Goal: Task Accomplishment & Management: Use online tool/utility

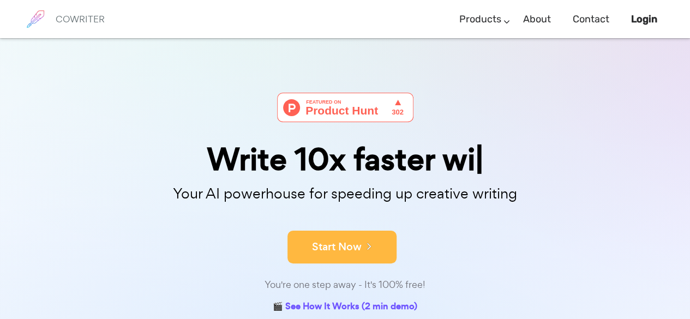
click at [360, 260] on button "Start Now" at bounding box center [341, 247] width 109 height 33
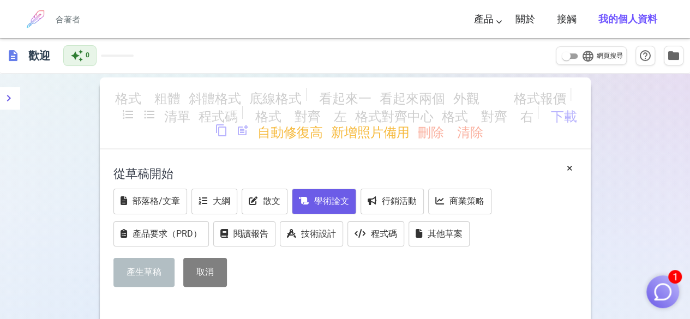
click at [347, 189] on button "學術論文" at bounding box center [324, 202] width 64 height 26
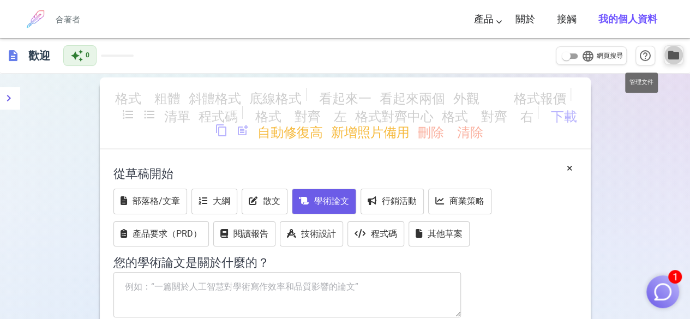
click at [675, 58] on span "folder" at bounding box center [673, 55] width 13 height 13
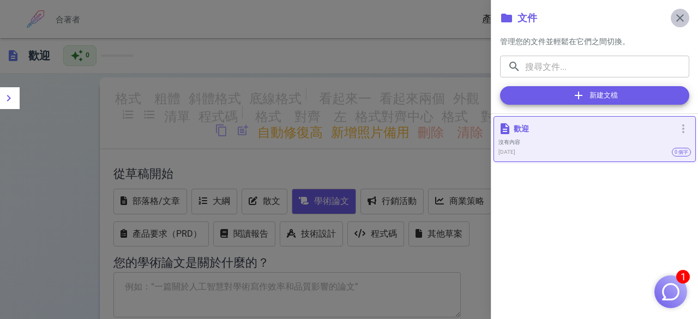
click at [679, 13] on span "close" at bounding box center [679, 17] width 13 height 13
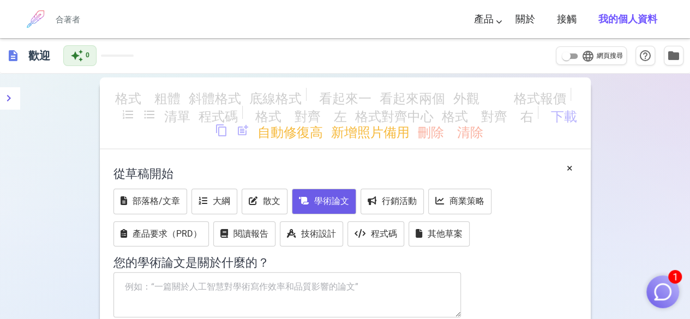
click at [648, 136] on div "格式_粗體 斜體格式 底線格式 看起來一 看起來兩個 外觀_3 格式報價 format_list_numbered format_list_bulleted …" at bounding box center [345, 285] width 690 height 422
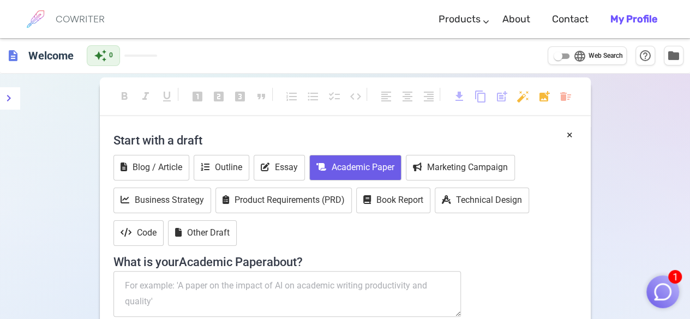
click at [661, 231] on div "format_bold format_italic format_underlined looks_one looks_two looks_3 format_…" at bounding box center [345, 284] width 690 height 421
click at [557, 53] on input "language Web Search" at bounding box center [557, 56] width 39 height 13
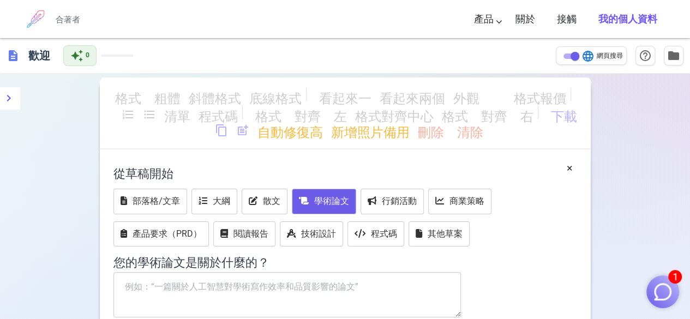
click at [625, 129] on div "格式_粗體 斜體格式 底線格式 看起來一 看起來兩個 外觀_3 格式報價 format_list_numbered format_list_bulleted …" at bounding box center [345, 285] width 690 height 422
click at [574, 56] on input "language 網頁搜尋" at bounding box center [574, 56] width 39 height 13
checkbox input "false"
click at [627, 108] on div "格式_粗體 斜體格式 底線格式 看起來一 看起來兩個 外觀_3 格式報價 format_list_numbered format_list_bulleted …" at bounding box center [345, 285] width 690 height 422
click at [614, 18] on font "我的個人資料" at bounding box center [627, 19] width 59 height 12
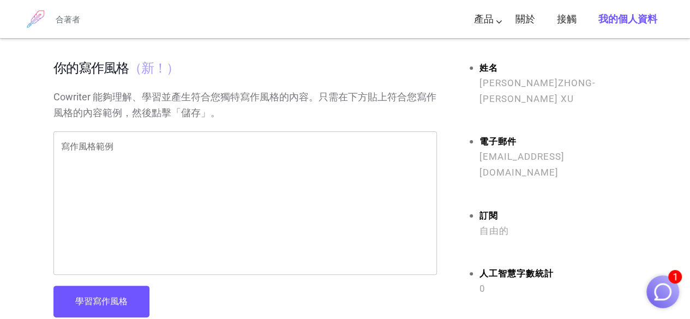
click at [603, 11] on link "我的個人資料" at bounding box center [627, 19] width 59 height 32
click at [522, 19] on font "關於" at bounding box center [525, 19] width 20 height 12
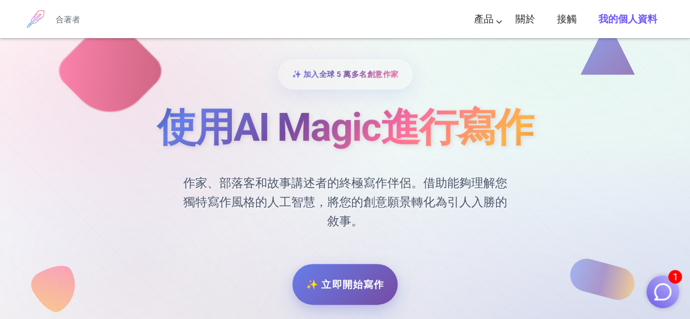
scroll to position [55, 0]
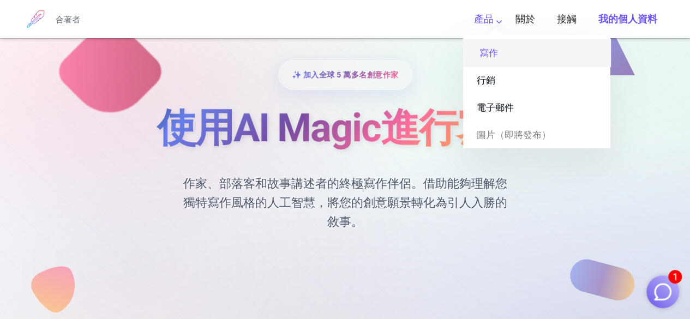
click at [507, 56] on link "寫作" at bounding box center [536, 52] width 147 height 27
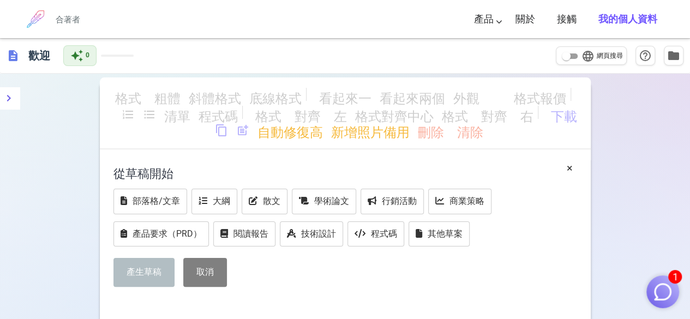
click at [598, 21] on font "我的個人資料" at bounding box center [627, 19] width 59 height 12
click at [235, 232] on font "閱讀報告" at bounding box center [250, 233] width 35 height 10
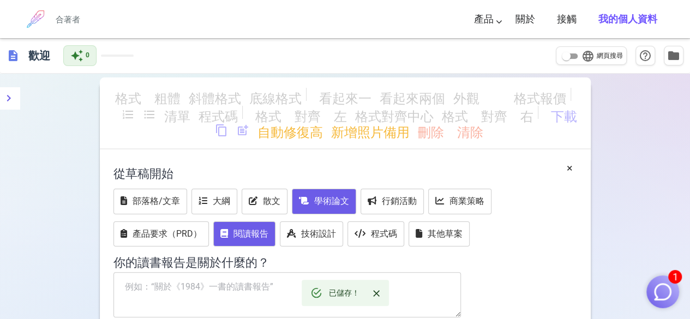
click at [348, 199] on button "學術論文" at bounding box center [324, 202] width 64 height 26
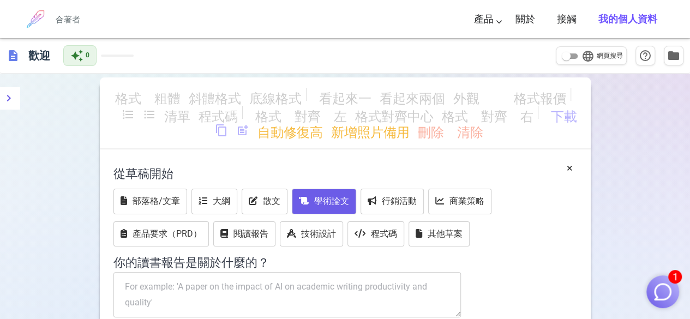
drag, startPoint x: 384, startPoint y: 228, endPoint x: 196, endPoint y: 239, distance: 187.9
click at [196, 272] on textarea at bounding box center [287, 295] width 348 height 46
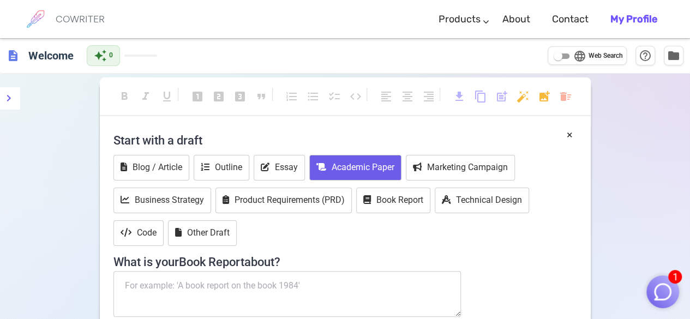
click at [629, 115] on div "format_bold format_italic format_underlined looks_one looks_two looks_3 format_…" at bounding box center [345, 284] width 690 height 421
click at [605, 106] on div "format_bold format_italic format_underlined looks_one looks_two looks_3 format_…" at bounding box center [345, 284] width 690 height 421
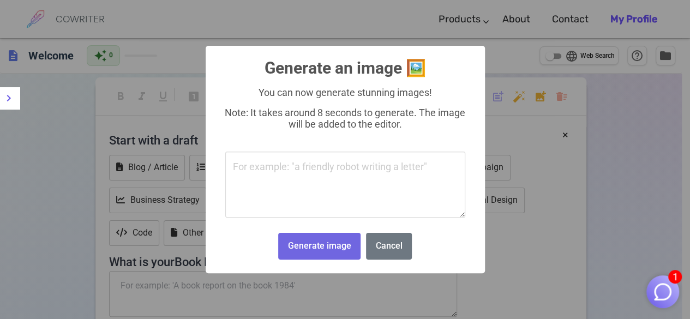
click at [547, 93] on body "1 COWRITER Products Writing Marketing Emails Images (soon) About Contact My Pro…" at bounding box center [345, 247] width 690 height 494
click at [595, 217] on div "× Generate an image 🖼️ You can now generate stunning images! Note: It takes aro…" at bounding box center [345, 159] width 690 height 319
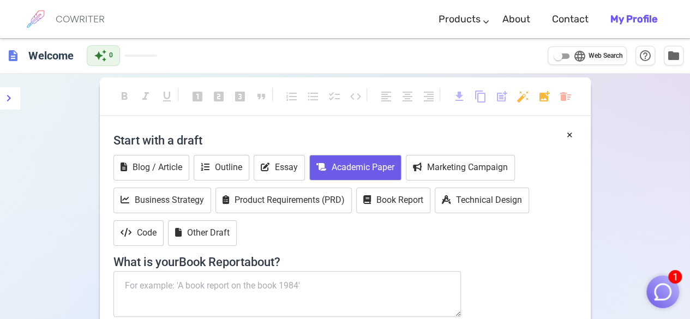
drag, startPoint x: 315, startPoint y: 236, endPoint x: 160, endPoint y: 241, distance: 154.4
click at [160, 271] on textarea at bounding box center [287, 294] width 348 height 46
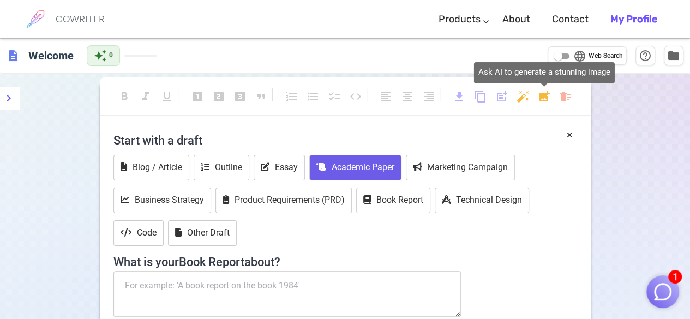
click at [540, 98] on body "1 COWRITER Products Writing Marketing Emails Images (soon) About Contact My Pro…" at bounding box center [345, 247] width 690 height 495
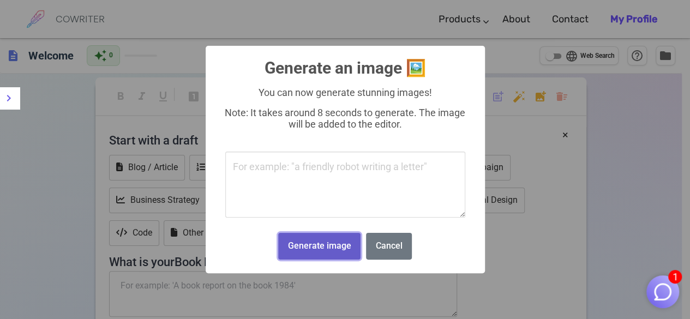
click at [342, 255] on button "Generate image" at bounding box center [319, 246] width 82 height 27
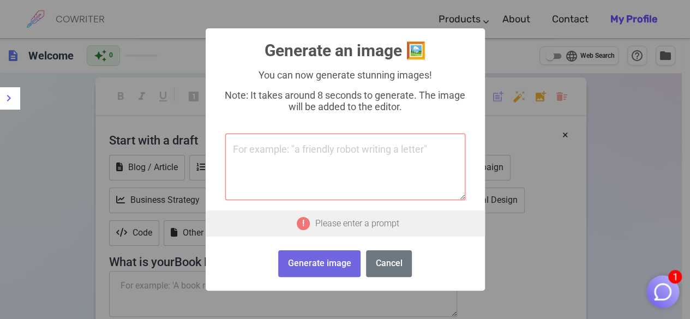
click at [308, 161] on textarea at bounding box center [345, 167] width 240 height 67
click at [407, 267] on button "Cancel" at bounding box center [389, 263] width 46 height 27
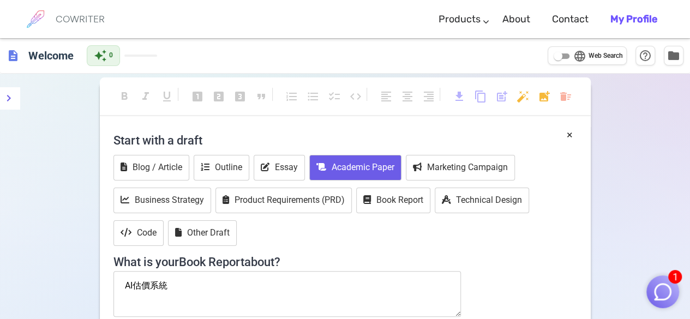
click at [150, 271] on textarea "AI估價系統" at bounding box center [287, 294] width 348 height 46
click at [134, 271] on textarea "AI估價系統" at bounding box center [287, 294] width 348 height 46
click at [229, 271] on textarea "AI遊戲估價系統" at bounding box center [287, 294] width 348 height 46
paste textarea "摘要為論文之精簡概述，其目的在使讀者大致瞭解整篇報告的內容。摘要應包括研究問題的描述，研究方法與設計及研究結果之具體陳述。 摘要標題下方空一行後鍵入摘要內容，…"
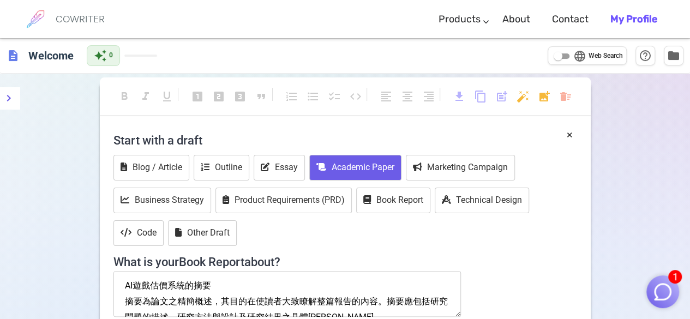
click at [125, 271] on textarea "AI遊戲估價系統的摘要 摘要為論文之精簡概述，其目的在使讀者大致瞭解整篇報告的內容。摘要應包括研究問題的描述，研究方法與設計及研究結果之具體陳述。 摘要標題下…" at bounding box center [287, 294] width 348 height 46
type textarea "AI遊戲估價系統的摘要 (摘要為論文之精簡概述，其目的在使讀者大致瞭解整篇報告的內容。摘要應包括研究問題的描述，研究方法與設計及研究結果之具體陳述。 摘要標題…"
click at [267, 271] on textarea "AI遊戲估價系統的摘要 (摘要為論文之精簡概述，其目的在使讀者大致瞭解整篇報告的內容。摘要應包括研究問題的描述，研究方法與設計及研究結果之具體陳述。 摘要標題…" at bounding box center [287, 294] width 348 height 46
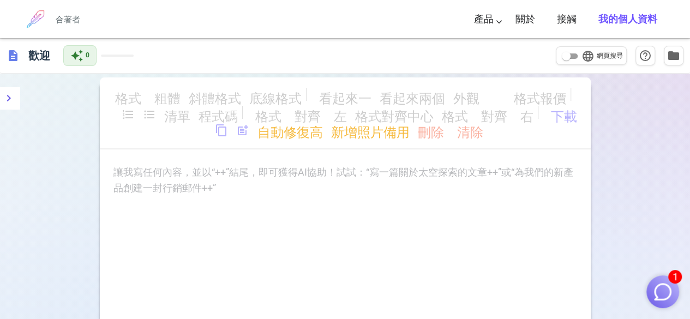
click at [468, 184] on div "讓我寫任何內容，並以“++”結尾，即可獲得AI協助！試試：“寫一篇關於太空探索的文章++”或“為我們的新產品創建一封行銷郵件++” ﻿" at bounding box center [344, 181] width 463 height 32
click at [80, 19] on font "合著者" at bounding box center [68, 19] width 25 height 12
click at [656, 288] on img "button" at bounding box center [662, 291] width 21 height 21
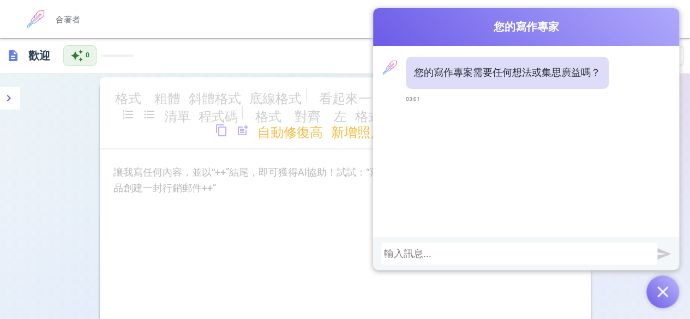
click at [176, 299] on div "讓我寫任何內容，並以“++”結尾，即可獲得AI協助！試試：“寫一篇關於太空探索的文章++”或“為我們的新產品創建一封行銷郵件++” ﻿" at bounding box center [345, 274] width 491 height 218
click at [139, 17] on div "合著者 產品 寫作 行銷 電子郵件 圖片（即將發布） 關於 接觸 我的個人資料" at bounding box center [345, 19] width 646 height 38
click at [73, 21] on font "合著者" at bounding box center [68, 19] width 25 height 12
click at [596, 4] on li "我的個人資料" at bounding box center [627, 19] width 81 height 32
click at [653, 297] on button "button" at bounding box center [662, 291] width 33 height 33
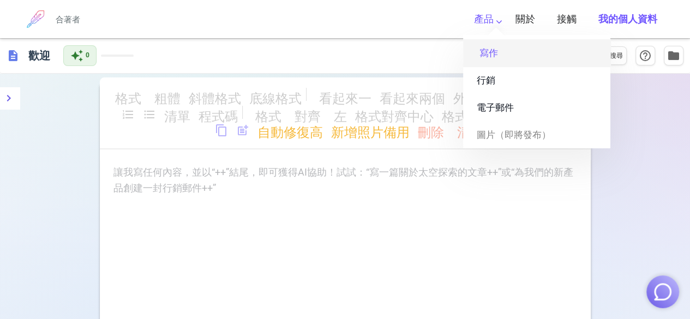
click at [492, 52] on font "寫作" at bounding box center [488, 52] width 19 height 11
click at [485, 53] on font "寫作" at bounding box center [488, 52] width 19 height 11
click at [537, 47] on link "寫作" at bounding box center [536, 52] width 147 height 27
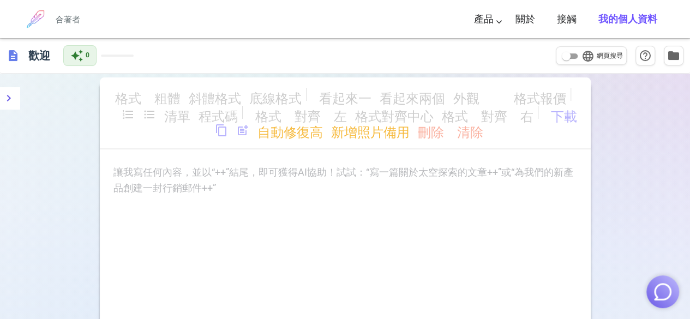
drag, startPoint x: 531, startPoint y: 218, endPoint x: 478, endPoint y: 208, distance: 53.8
click at [501, 213] on div "讓我寫任何內容，並以“++”結尾，即可獲得AI協助！試試：“寫一篇關於太空探索的文章++”或“為我們的新產品創建一封行銷郵件++” ﻿" at bounding box center [345, 274] width 491 height 218
drag, startPoint x: 117, startPoint y: 172, endPoint x: 152, endPoint y: 173, distance: 34.4
click at [152, 173] on p "讓我寫任何內容，並以“++”結尾，即可獲得AI協助！試試：“寫一篇關於太空探索的文章++”或“為我們的新產品創建一封行銷郵件++” ﻿" at bounding box center [344, 173] width 463 height 16
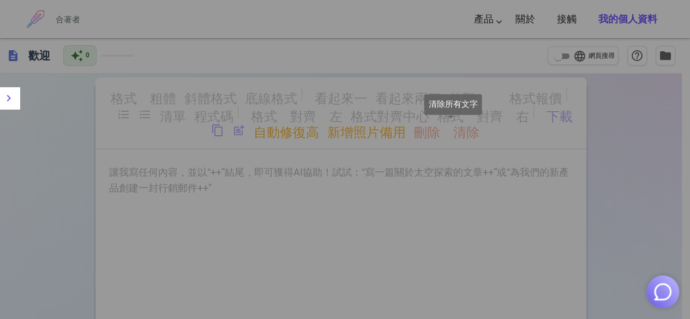
click at [436, 131] on body "合著者 產品 寫作 行銷 電子郵件 圖片（即將發布） 關於 接觸 我的個人資料 合著者 產品 寫作 行銷 電子郵件 圖片（即將發布） 關於 回饋 接觸 我的個…" at bounding box center [345, 240] width 690 height 480
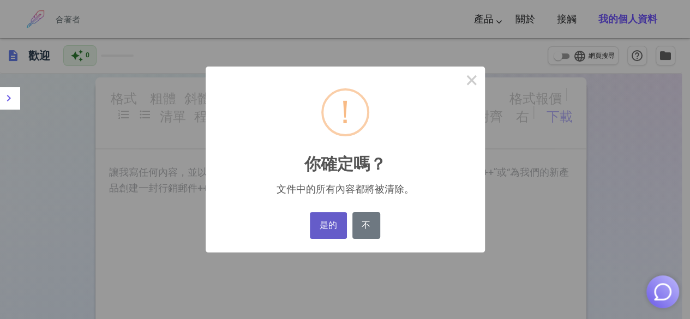
click at [342, 226] on button "是的" at bounding box center [328, 225] width 37 height 27
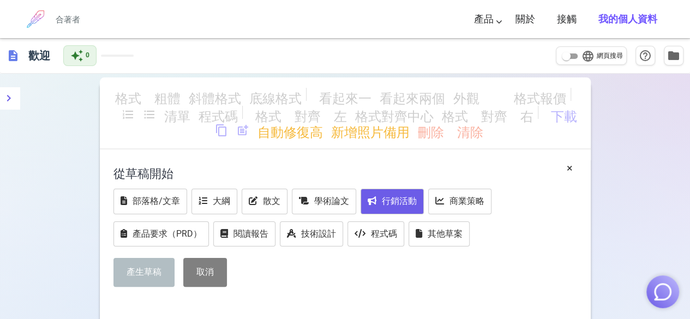
click at [373, 189] on button "行銷活動" at bounding box center [391, 202] width 63 height 26
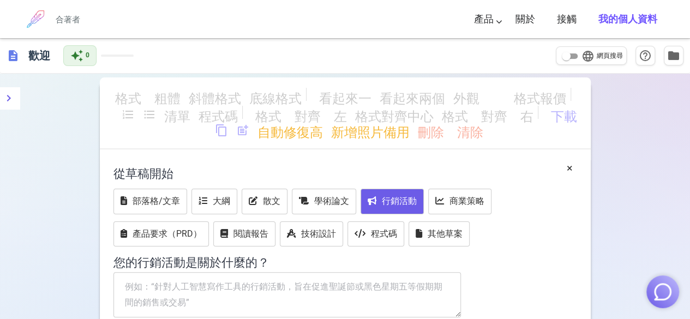
click at [179, 272] on textarea at bounding box center [287, 295] width 348 height 46
paste textarea "摘要為論文之精簡概述，其目的在使讀者大致瞭解整篇報告的內容。摘要應包括研究問題的描述，研究方法與設計及研究結果之具體陳述。 摘要標題下方空一行後鍵入摘要內容，…"
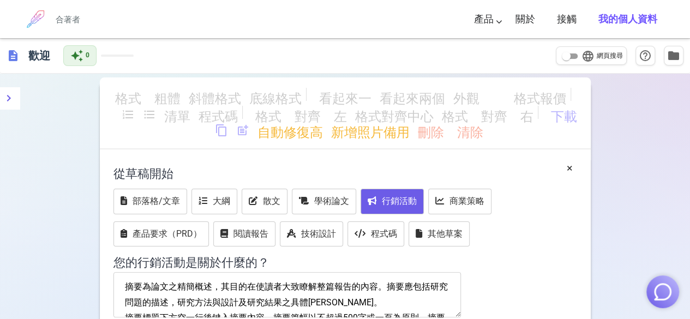
click at [127, 272] on textarea "摘要為論文之精簡概述，其目的在使讀者大致瞭解整篇報告的內容。摘要應包括研究問題的描述，研究方法與設計及研究結果之具體陳述。 摘要標題下方空一行後鍵入摘要內容，…" at bounding box center [287, 295] width 348 height 46
type textarea "摘要為論文之精簡概述，其目的在使讀者大致瞭解整篇報告的內容。摘要應包括研究問題的描述，研究方法與設計及研究結果之具體陳述。 摘要標題下方空一行後鍵入摘要內容，…"
click at [305, 196] on icon at bounding box center [304, 200] width 10 height 9
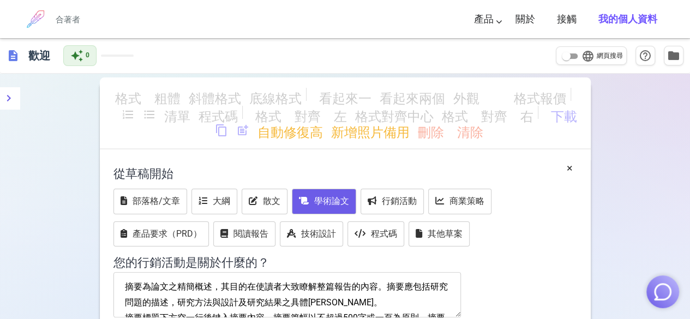
click at [512, 249] on h4 "您的 行銷活動是 關於什麼的？" at bounding box center [344, 259] width 463 height 21
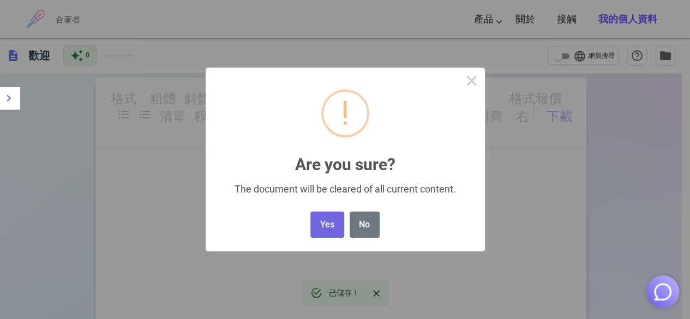
click at [446, 131] on body "合著者 產品 寫作 行銷 電子郵件 圖片（即將發布） 關於 接觸 我的個人資料 合著者 產品 寫作 行銷 電子郵件 圖片（即將發布） 關於 回饋 接觸 我的個…" at bounding box center [345, 240] width 690 height 480
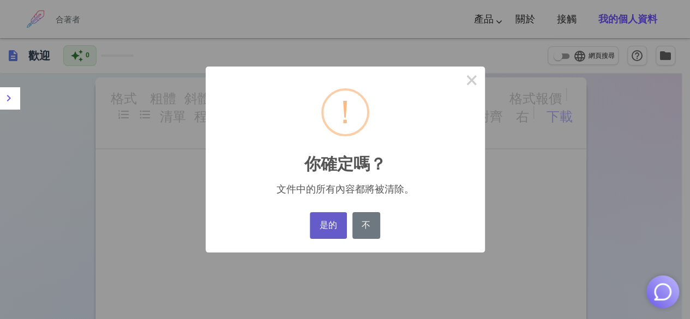
click at [343, 219] on button "是的" at bounding box center [328, 225] width 37 height 27
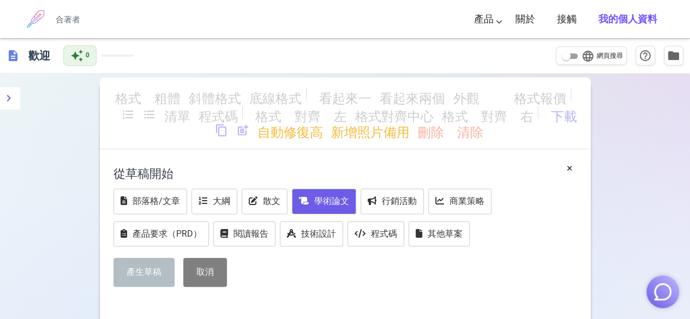
click at [304, 190] on button "學術論文" at bounding box center [324, 202] width 64 height 26
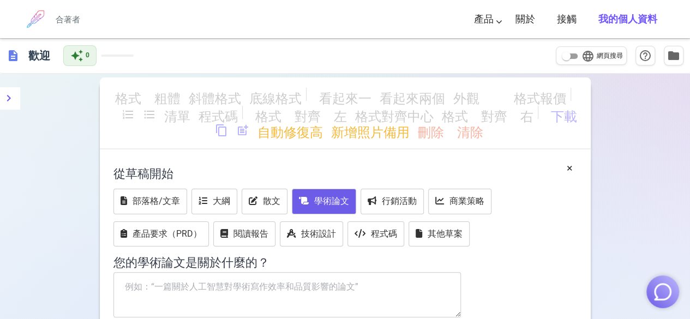
click at [154, 293] on textarea at bounding box center [287, 295] width 348 height 46
paste textarea "摘要為論文之精簡概述，其目的在使讀者大致瞭解整篇報告的內容。摘要應包括研究問題的描述，研究方法與設計及研究結果之具體陳述。 摘要標題下方空一行後鍵入摘要內容，…"
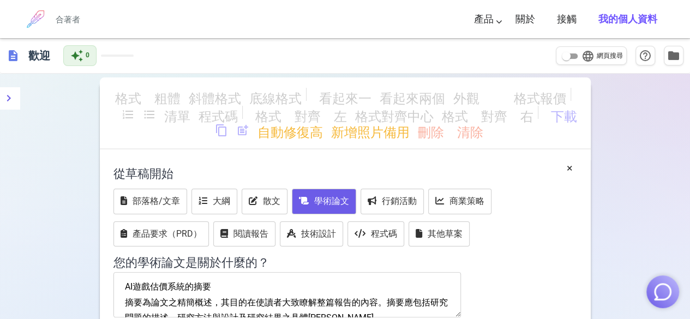
click at [125, 272] on textarea "AI遊戲估價系統的摘要 摘要為論文之精簡概述，其目的在使讀者大致瞭解整篇報告的內容。摘要應包括研究問題的描述，研究方法與設計及研究結果之具體陳述。 摘要標題下…" at bounding box center [287, 295] width 348 height 46
type textarea "AI遊戲估價系統的摘要 (摘要為論文之精簡概述，其目的在使讀者大致瞭解整篇報告的內容。摘要應包括研究問題的描述，研究方法與設計及研究結果之具體陳述。 摘要標題…"
drag, startPoint x: 123, startPoint y: 177, endPoint x: 309, endPoint y: 225, distance: 192.2
click at [309, 225] on div "從草稿開始 部落格/文章 大綱 散文 學術論文 行銷活動 商業策略 產品要求（PRD） 閱讀報告 技術設計 程式碼 其他草案 您的學術論文 是 關於什麼的？ …" at bounding box center [344, 261] width 463 height 202
click at [304, 272] on textarea "AI遊戲估價系統的摘要 (摘要為論文之精簡概述，其目的在使讀者大致瞭解整篇報告的內容。摘要應包括研究問題的描述，研究方法與設計及研究結果之具體陳述。 摘要標題…" at bounding box center [287, 295] width 348 height 46
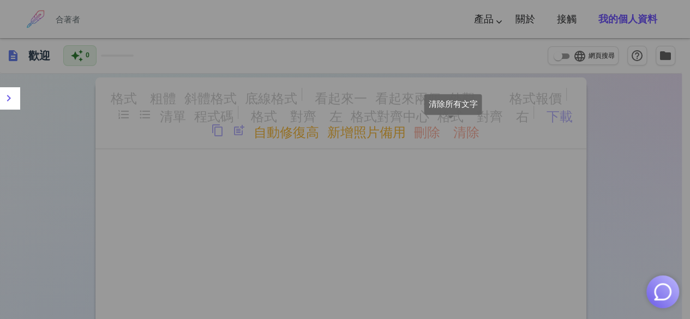
click at [465, 130] on body "合著者 產品 寫作 行銷 電子郵件 圖片（即將發布） 關於 接觸 我的個人資料 合著者 產品 寫作 行銷 電子郵件 圖片（即將發布） 關於 回饋 接觸 我的個…" at bounding box center [345, 240] width 690 height 480
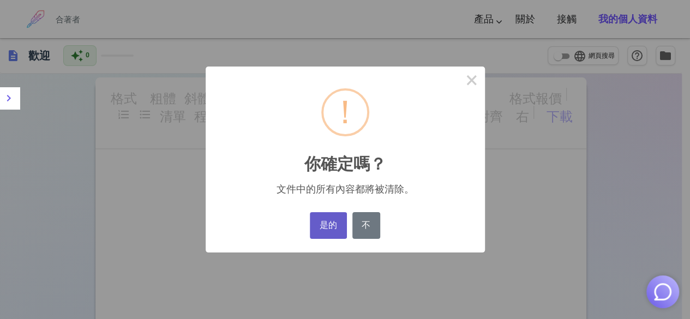
click at [322, 230] on font "是的" at bounding box center [328, 225] width 17 height 10
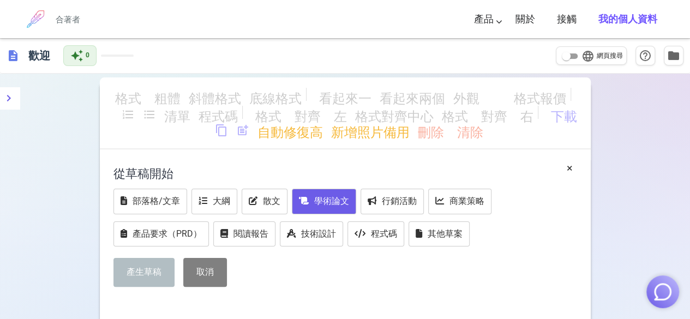
click at [314, 196] on font "學術論文" at bounding box center [331, 201] width 35 height 10
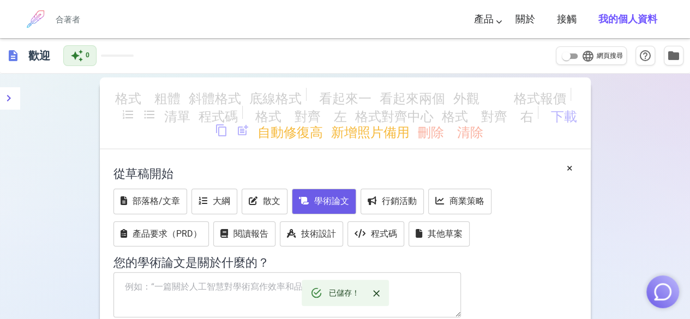
click at [226, 272] on textarea at bounding box center [287, 295] width 348 height 46
paste textarea "AI遊戲估價系統的摘要 (摘要為論文之精簡概述，其目的在使讀者大致瞭解整篇報告的內容。摘要應包括研究問題的描述，研究方法與設計及研究結果之具體陳述。 摘要標題…"
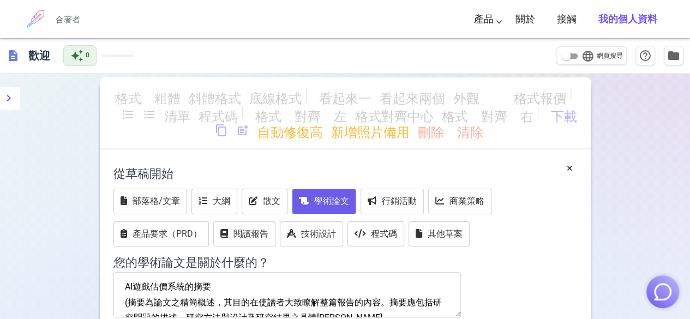
type textarea "AI遊戲估價系統的摘要 摘要為論文之精簡概述，其目的在使讀者大致瞭解整篇報告的內容。摘要應包括研究問題的描述，研究方法與設計及研究結果之具體陳述。 摘要標題下…"
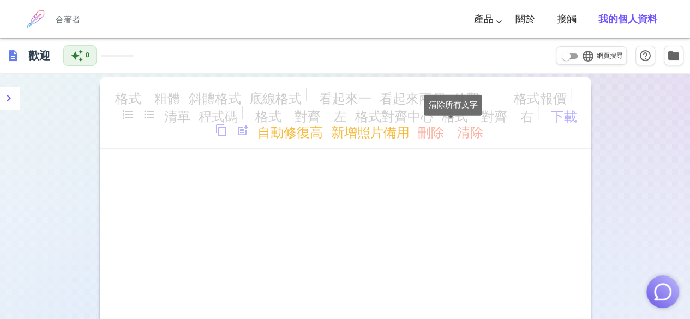
click at [435, 134] on body "合著者 產品 寫作 行銷 電子郵件 圖片（即將發布） 關於 接觸 我的個人資料 合著者 產品 寫作 行銷 電子郵件 圖片（即將發布） 關於 回饋 接觸 我的個…" at bounding box center [345, 240] width 690 height 480
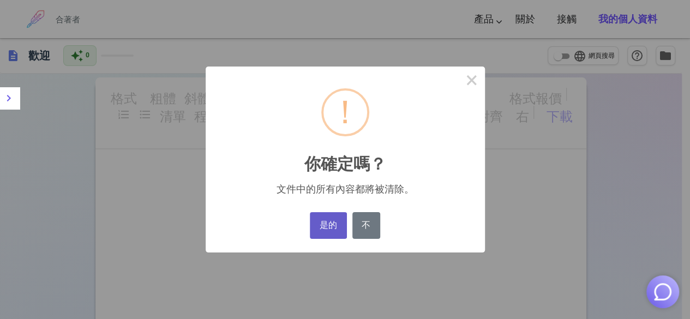
click at [344, 222] on button "是的" at bounding box center [328, 225] width 37 height 27
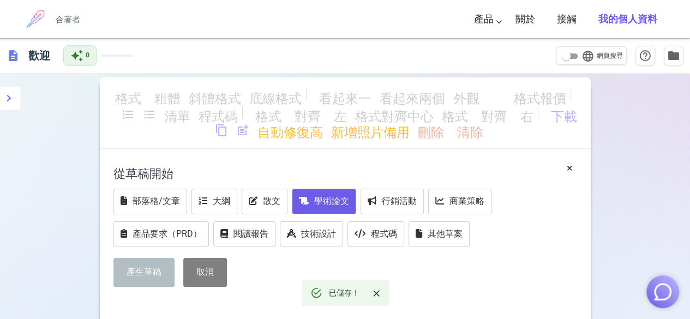
click at [310, 190] on button "學術論文" at bounding box center [324, 202] width 64 height 26
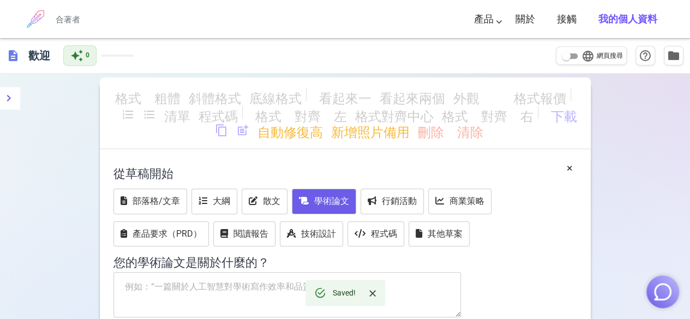
click at [221, 272] on textarea at bounding box center [287, 295] width 348 height 46
paste textarea "AI遊戲估價系統的摘要 (摘要為論文之精簡概述，其目的在使讀者大致瞭解整篇報告的內容。摘要應包括研究問題的描述，研究方法與設計及研究結果之具體陳述。 摘要標題…"
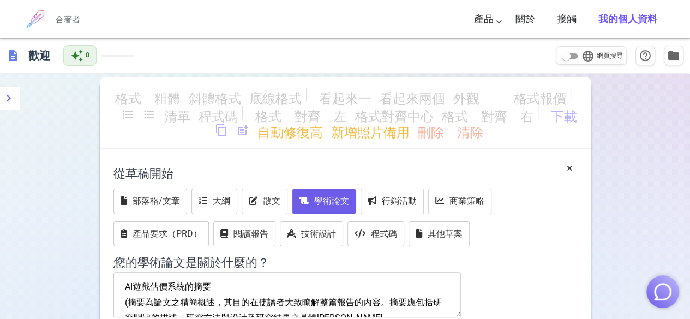
drag, startPoint x: 125, startPoint y: 231, endPoint x: 200, endPoint y: 226, distance: 74.8
click at [200, 272] on textarea "AI遊戲估價系統的摘要 (摘要為論文之精簡概述，其目的在使讀者大致瞭解整篇報告的內容。摘要應包括研究問題的描述，研究方法與設計及研究結果之具體陳述。 摘要標題…" at bounding box center [287, 295] width 348 height 46
drag, startPoint x: 128, startPoint y: 248, endPoint x: 120, endPoint y: 246, distance: 8.3
click at [120, 272] on textarea "AI遊戲估價系統的摘要 (摘要為論文之精簡概述，其目的在使讀者大致瞭解整篇報告的內容。摘要應包括研究問題的描述，研究方法與設計及研究結果之具體陳述。 摘要標題…" at bounding box center [287, 295] width 348 height 46
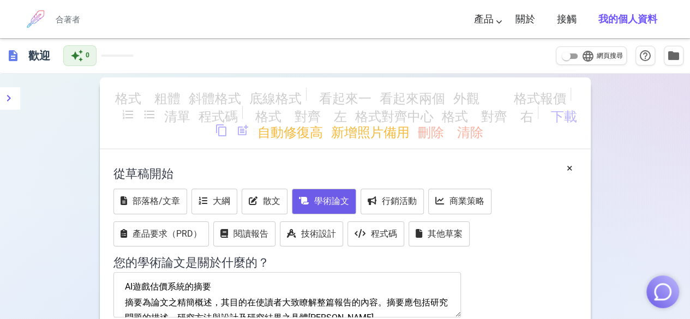
click at [260, 272] on textarea "AI遊戲估價系統的摘要 摘要為論文之精簡概述，其目的在使讀者大致瞭解整篇報告的內容。摘要應包括研究問題的描述，研究方法與設計及研究結果之具體陳述。 摘要標題下…" at bounding box center [287, 295] width 348 height 46
click at [125, 272] on textarea "AI遊戲估價系統的摘要 摘要為論文之精簡概述，其目的在使讀者大致瞭解整篇報告的內容。摘要應包括研究問題的描述，研究方法與設計及研究結果之具體陳述。 摘要標題下…" at bounding box center [287, 295] width 348 height 46
type textarea "AI遊戲估價系統的摘要摘要為論文之精簡概述，其目的在使讀者大致瞭解整篇報告的內容。摘要應包括研究問題的描述，研究方法與設計及研究結果之具體陳述。 摘要標題下方…"
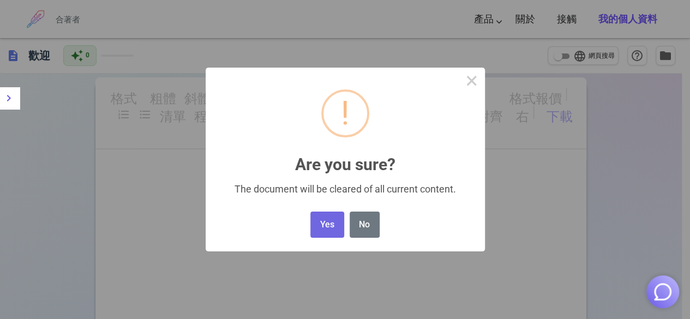
click at [474, 137] on body "合著者 產品 寫作 行銷 電子郵件 圖片（即將發布） 關於 接觸 我的個人資料 合著者 產品 寫作 行銷 電子郵件 圖片（即將發布） 關於 回饋 接觸 我的個…" at bounding box center [345, 240] width 690 height 480
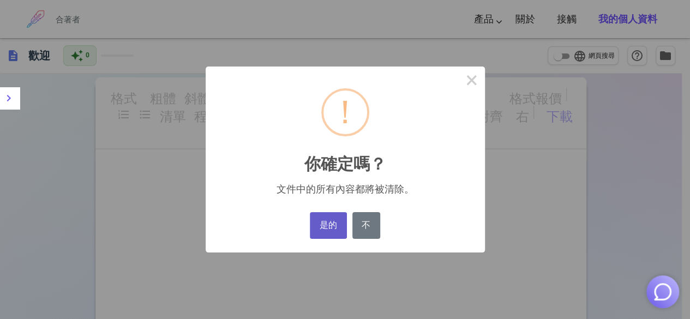
click at [338, 221] on button "是的" at bounding box center [328, 225] width 37 height 27
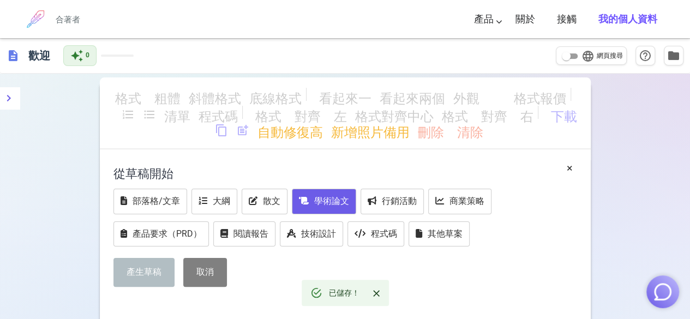
click at [292, 195] on button "學術論文" at bounding box center [324, 202] width 64 height 26
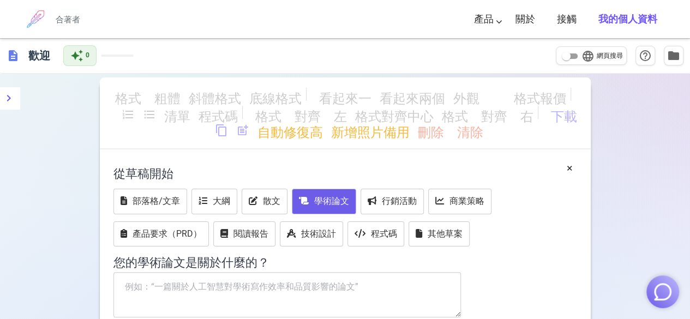
click at [224, 272] on textarea at bounding box center [287, 295] width 348 height 46
paste textarea "AI遊戲估價系統的摘要 (摘要為論文之精簡概述，其目的在使讀者大致瞭解整篇報告的內容。摘要應包括研究問題的描述，研究方法與設計及研究結果之具體陳述。 摘要標題…"
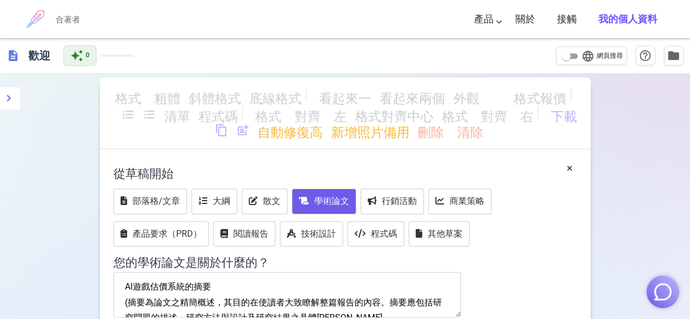
drag, startPoint x: 275, startPoint y: 254, endPoint x: 86, endPoint y: 245, distance: 188.9
click at [86, 245] on div "格式_粗體 斜體格式 底線格式 看起來一 看起來兩個 外觀_3 格式報價 format_list_numbered format_list_bulleted …" at bounding box center [345, 295] width 690 height 442
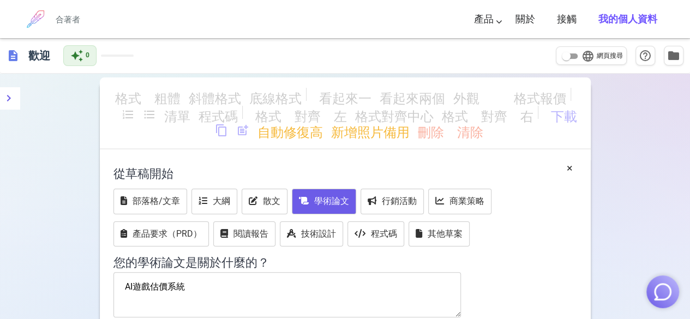
type textarea "AI遊戲估價系統"
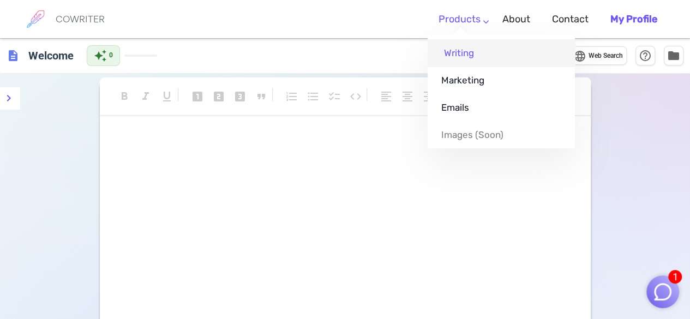
click at [476, 56] on link "Writing" at bounding box center [500, 52] width 147 height 27
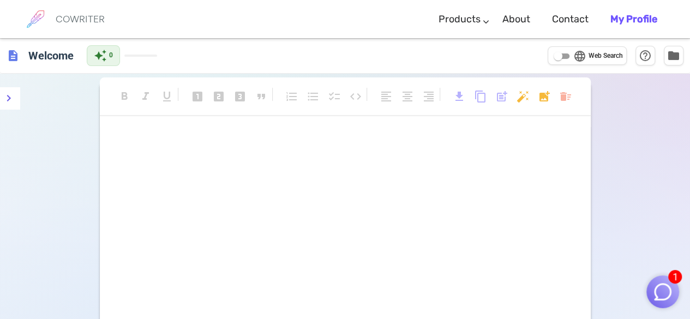
click at [473, 156] on p "﻿" at bounding box center [344, 160] width 463 height 16
drag, startPoint x: 473, startPoint y: 155, endPoint x: 473, endPoint y: 148, distance: 7.6
click at [473, 148] on div "﻿ ﻿" at bounding box center [344, 149] width 463 height 36
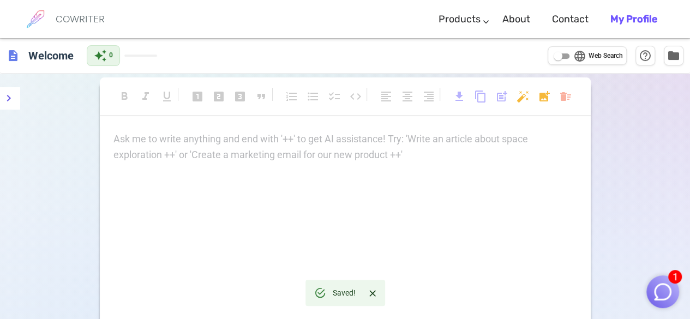
click at [86, 26] on div "COWRITER" at bounding box center [80, 19] width 49 height 38
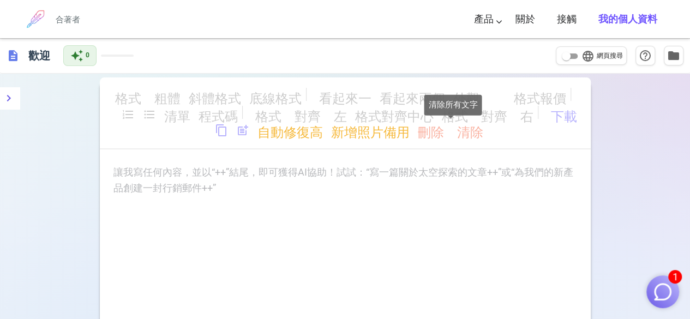
click at [456, 130] on body "1 合著者 產品 寫作 行銷 電子郵件 圖片（即將發布） 關於 接觸 我的個人資料 合著者 產品 寫作 行銷 電子郵件 圖片（即將發布） 關於 回饋 接觸 我…" at bounding box center [345, 240] width 690 height 480
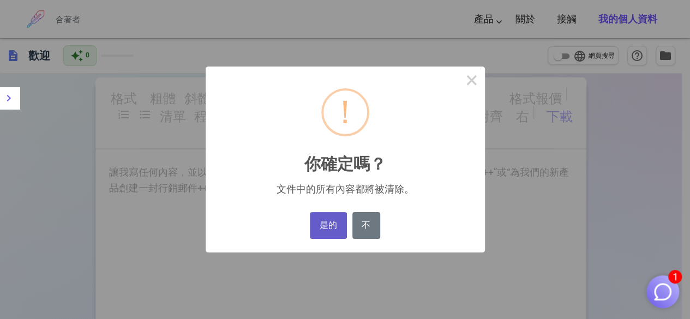
click at [336, 222] on font "是的" at bounding box center [328, 225] width 17 height 10
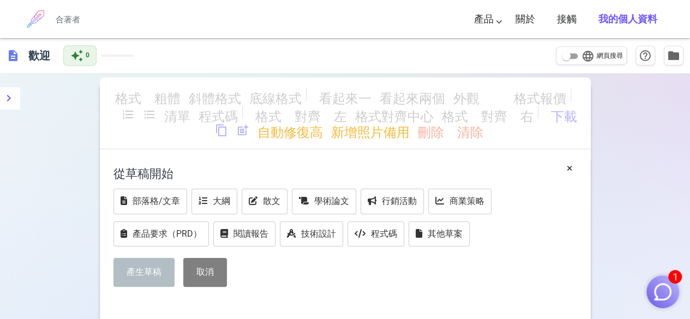
click at [620, 13] on link "我的個人資料" at bounding box center [627, 19] width 59 height 32
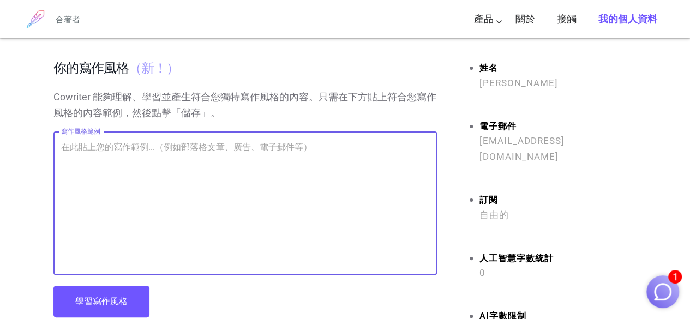
click at [334, 141] on textarea "寫作風格範例" at bounding box center [245, 203] width 368 height 125
paste textarea "This study aims to develop an intelligent game valuation system that utilizes a…"
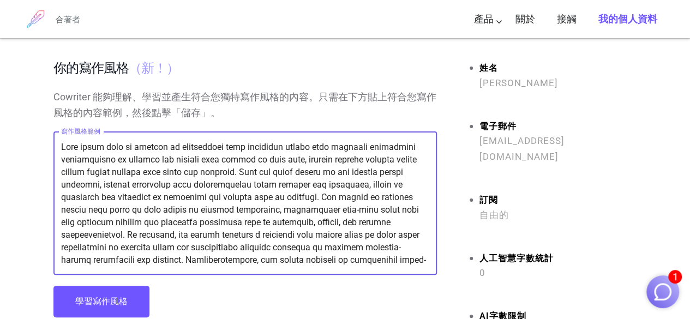
scroll to position [150, 0]
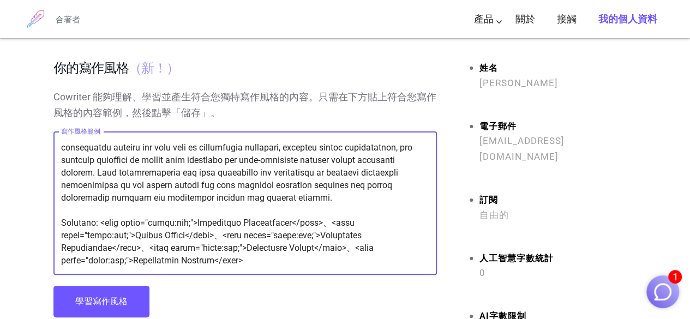
type textarea "This study aims to develop an intelligent game valuation system that utilizes a…"
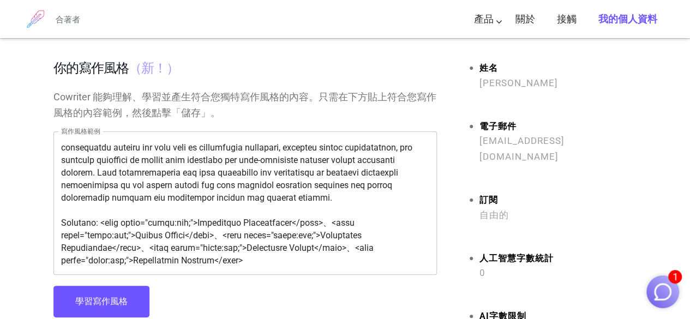
drag, startPoint x: 257, startPoint y: 272, endPoint x: 211, endPoint y: 239, distance: 56.4
click at [211, 239] on div "x 寫作風格範例" at bounding box center [244, 202] width 383 height 143
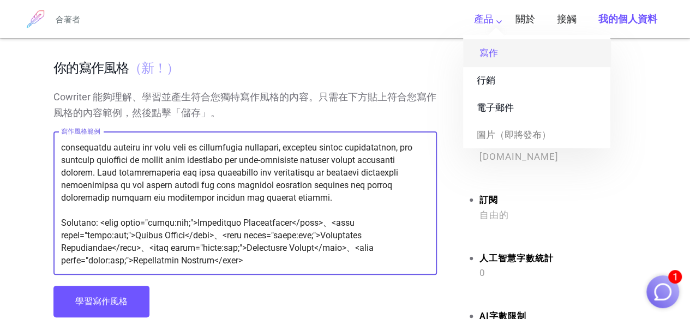
click at [509, 52] on link "寫作" at bounding box center [536, 52] width 147 height 27
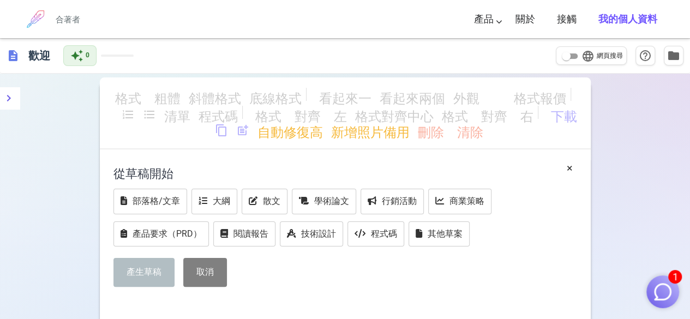
click at [334, 177] on h4 "從草稿開始" at bounding box center [344, 173] width 463 height 26
click at [306, 189] on button "學術論文" at bounding box center [324, 202] width 64 height 26
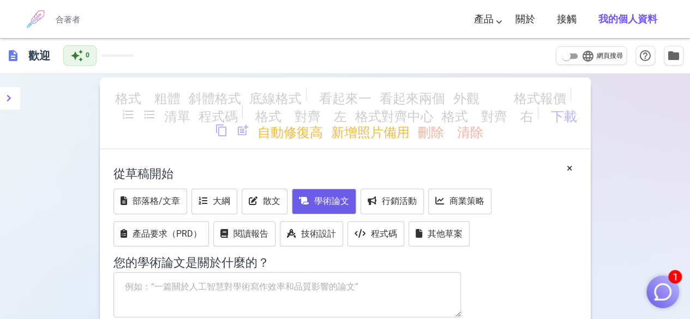
click at [161, 280] on textarea at bounding box center [287, 295] width 348 height 46
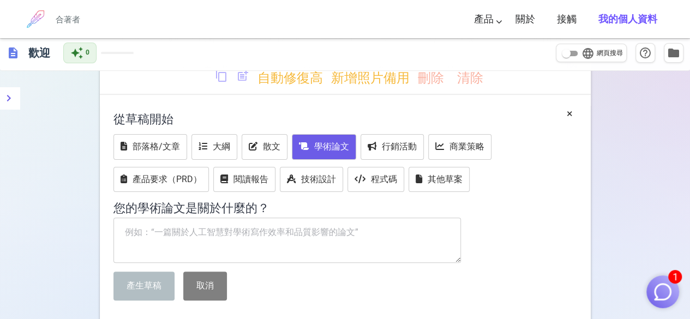
paste textarea "This study aims to develop an intelligent game valuation system that utilizes a…"
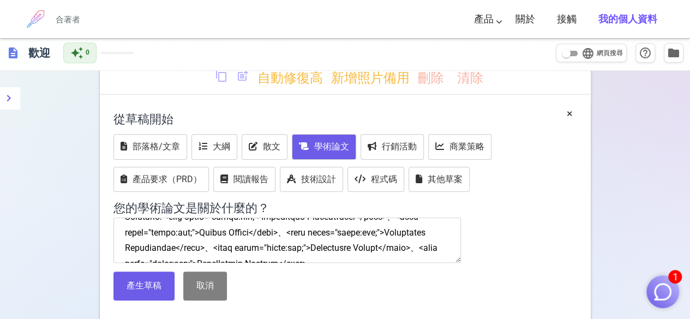
scroll to position [296, 0]
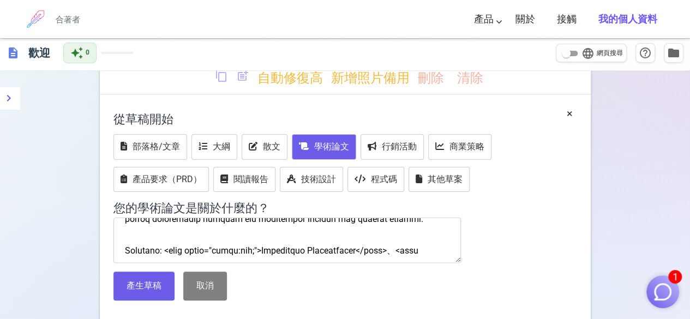
drag, startPoint x: 339, startPoint y: 254, endPoint x: 117, endPoint y: 238, distance: 222.0
click at [117, 238] on textarea at bounding box center [287, 241] width 348 height 46
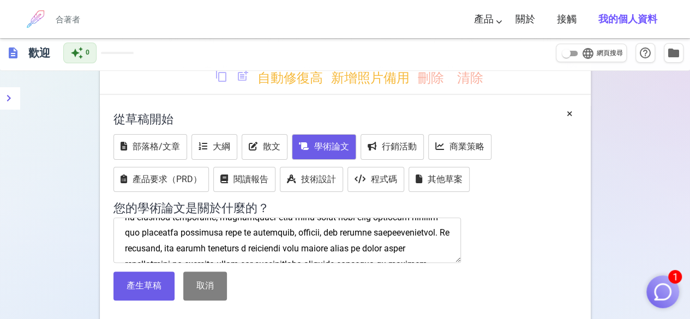
scroll to position [55, 0]
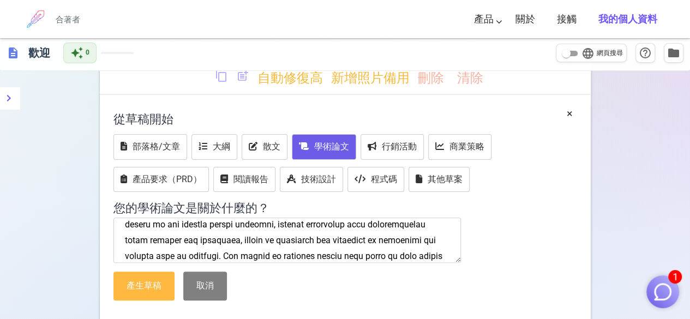
type textarea "This study aims to develop an intelligent game valuation system that utilizes a…"
click at [170, 284] on button "產生草稿" at bounding box center [143, 286] width 61 height 29
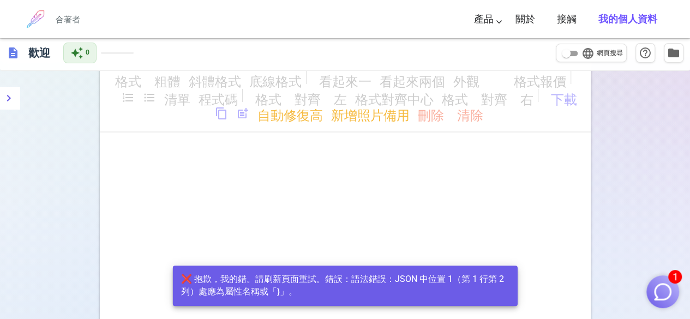
scroll to position [0, 0]
